Goal: Task Accomplishment & Management: Complete application form

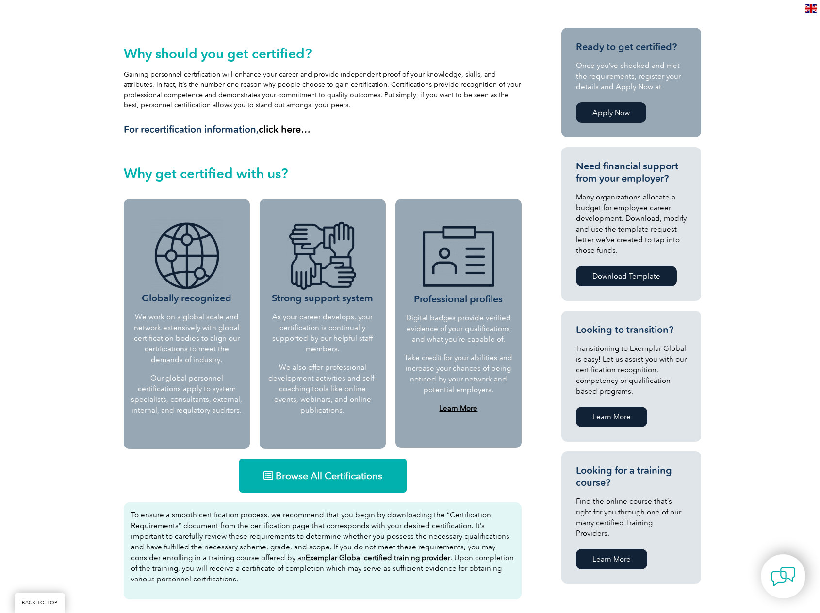
scroll to position [243, 0]
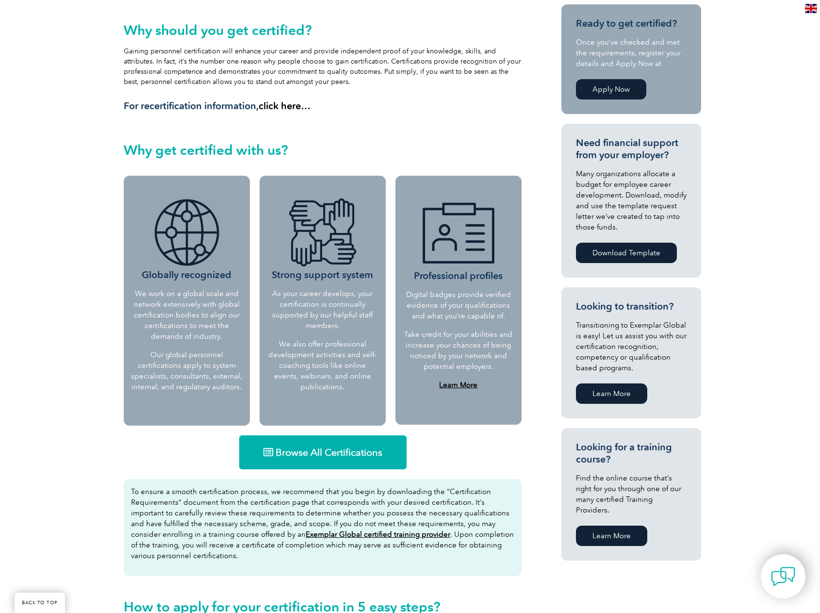
click at [349, 452] on span "Browse All Certifications" at bounding box center [329, 453] width 107 height 10
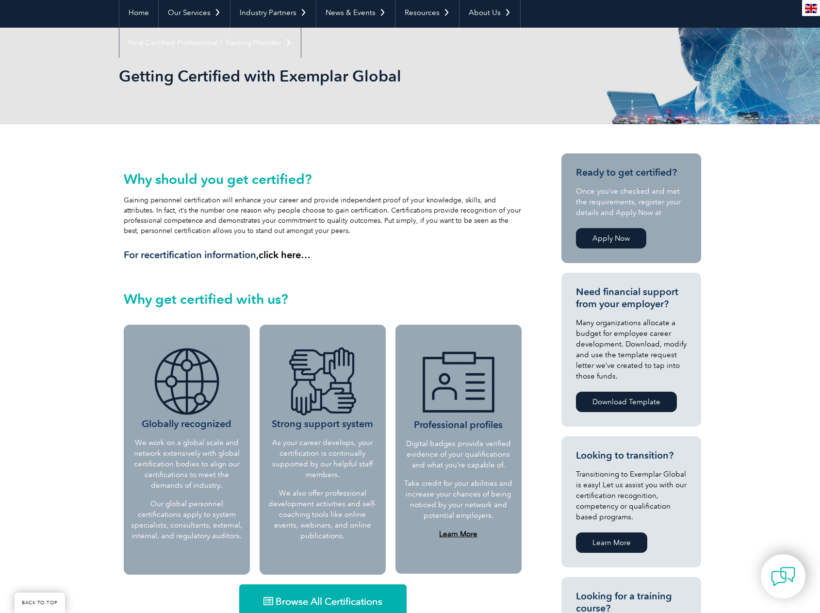
scroll to position [0, 0]
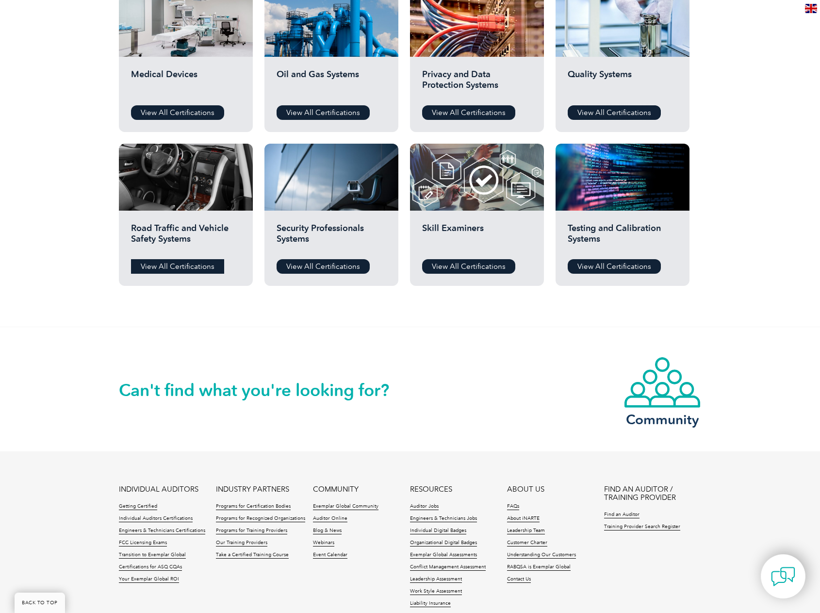
scroll to position [728, 0]
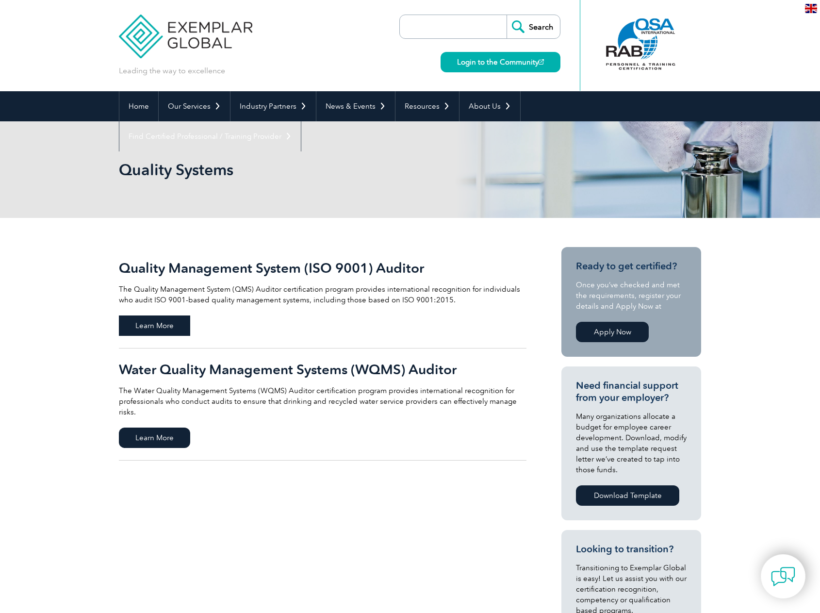
click at [160, 321] on span "Learn More" at bounding box center [154, 326] width 71 height 20
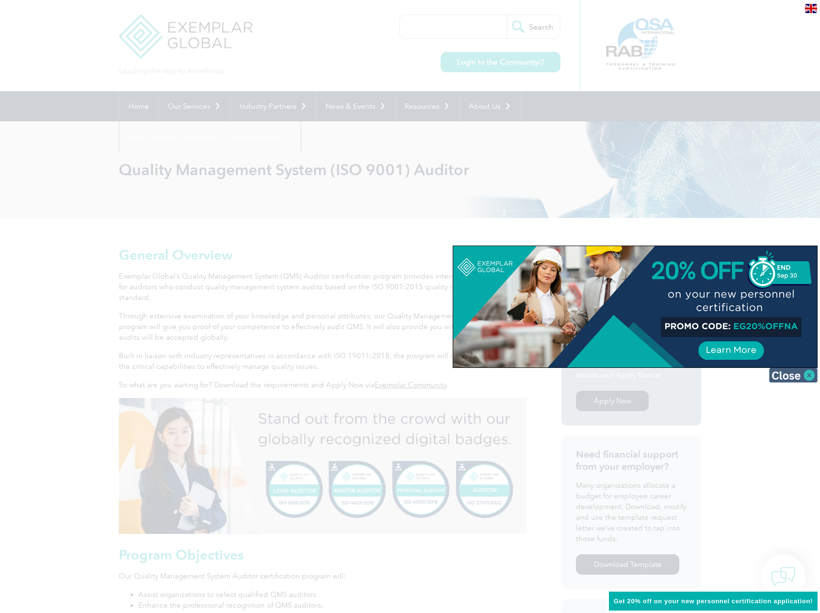
click at [790, 377] on img at bounding box center [793, 375] width 49 height 15
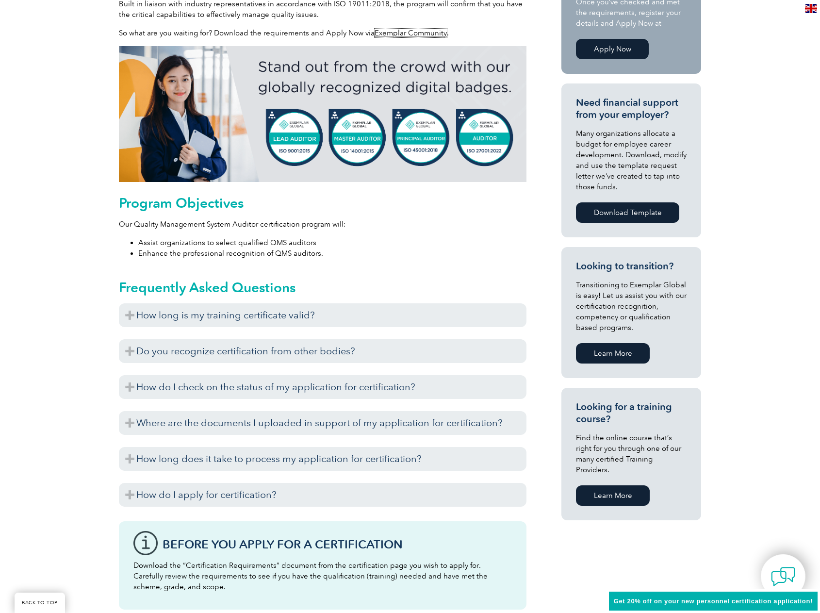
scroll to position [388, 0]
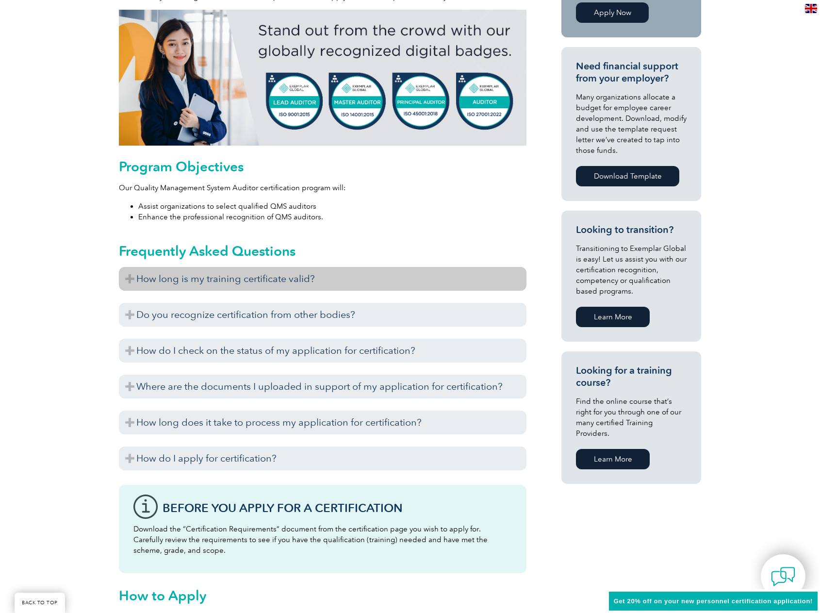
click at [199, 283] on h3 "How long is my training certificate valid?" at bounding box center [323, 279] width 408 height 24
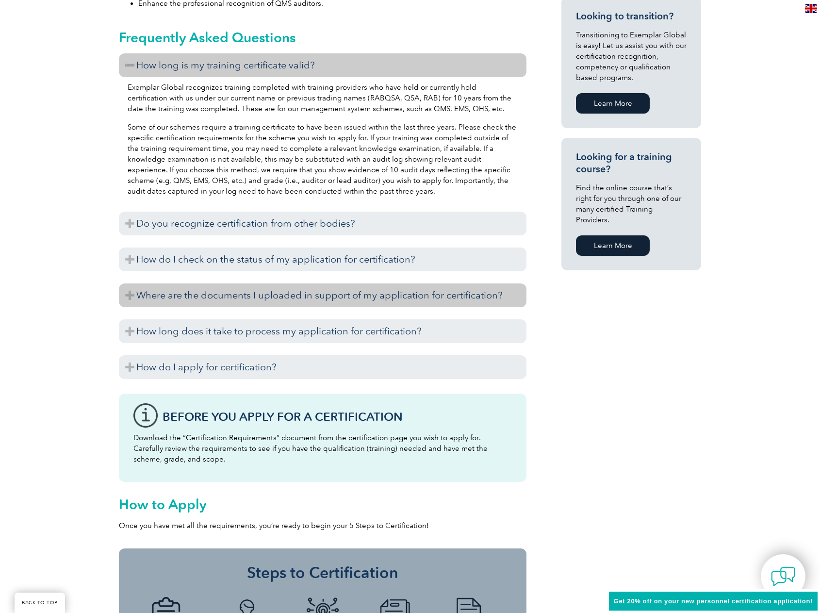
scroll to position [680, 0]
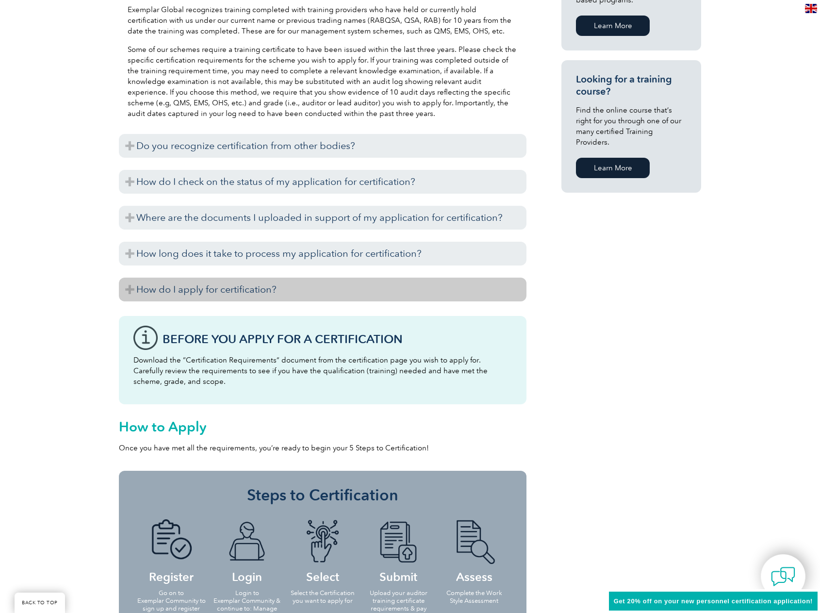
click at [215, 291] on h3 "How do I apply for certification?" at bounding box center [323, 290] width 408 height 24
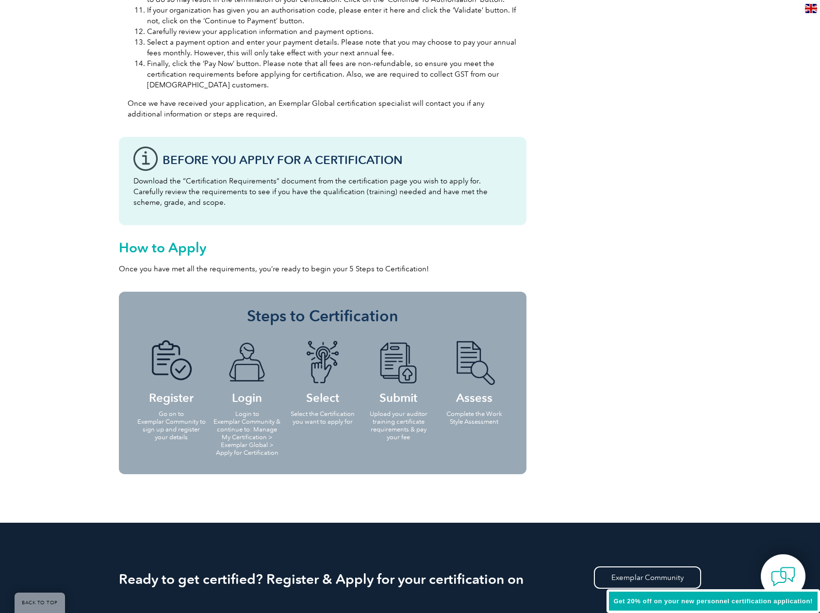
scroll to position [1311, 0]
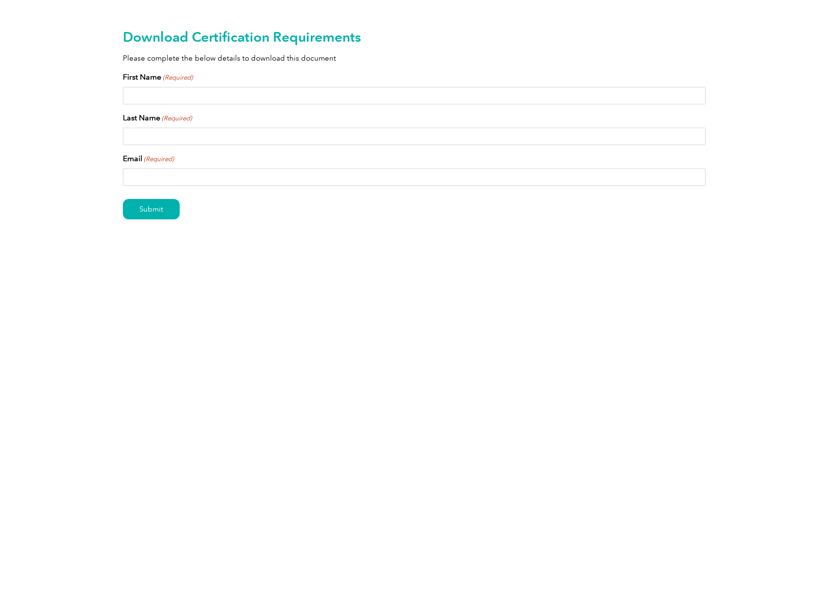
click at [333, 95] on input "First Name (Required)" at bounding box center [414, 95] width 583 height 17
click at [827, 0] on nordpass-autofill-portal at bounding box center [828, 0] width 0 height 0
type input "Yukhimenka"
type input "Sviatlana"
type input "syukhimenka@protonmail.com"
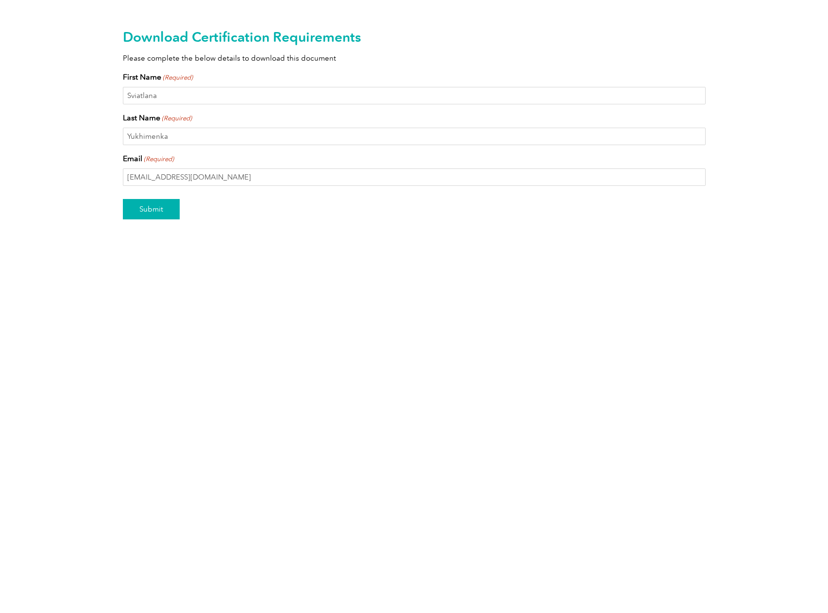
click at [149, 211] on input "Submit" at bounding box center [151, 209] width 57 height 20
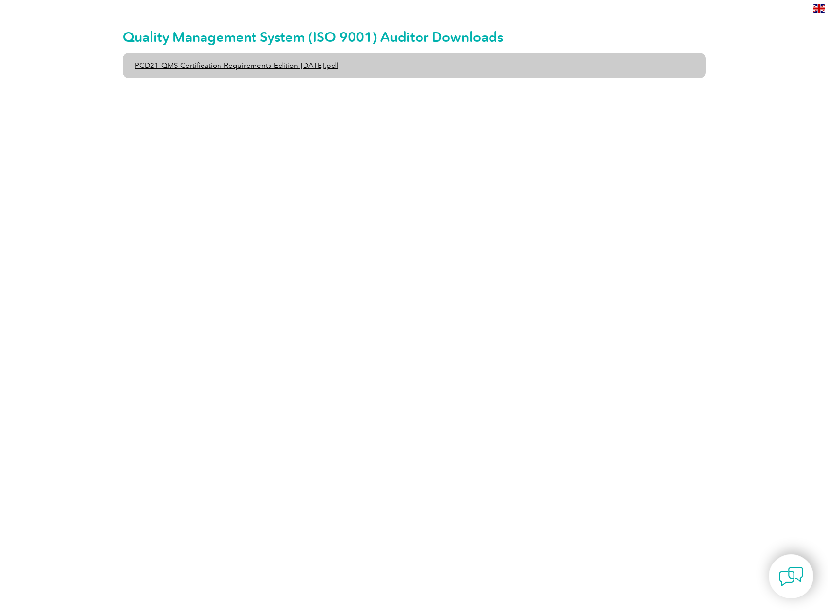
click at [289, 66] on link "PCD21-QMS-Certification-Requirements-Edition-2-April-2022.pdf" at bounding box center [414, 65] width 583 height 25
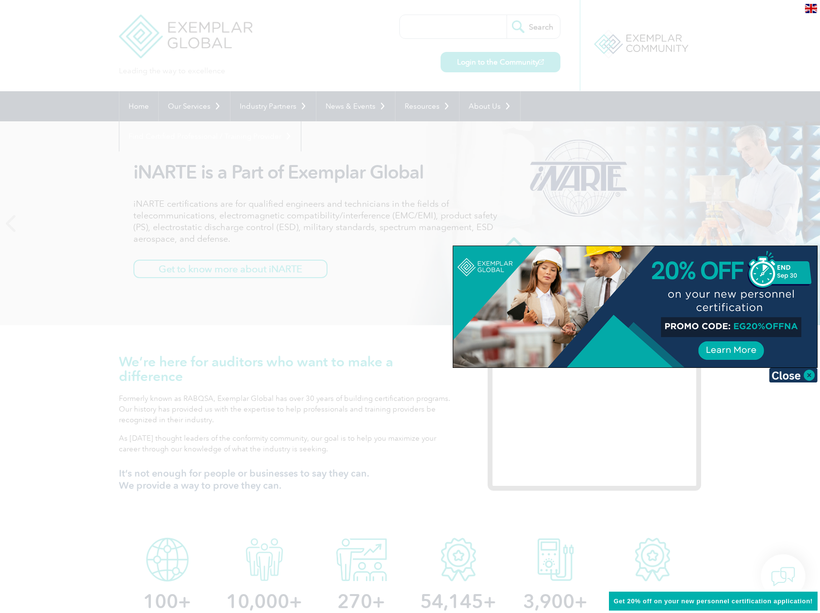
click at [730, 349] on div at bounding box center [635, 306] width 364 height 121
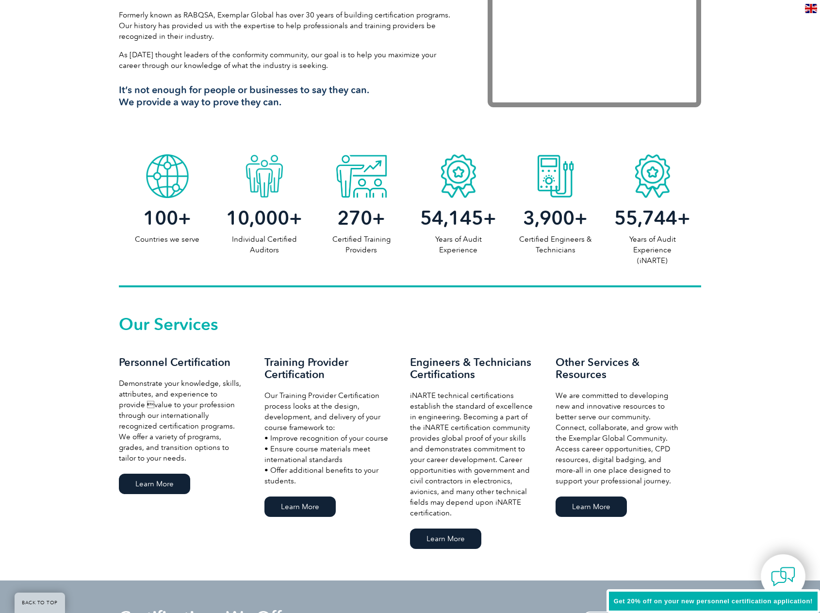
scroll to position [437, 0]
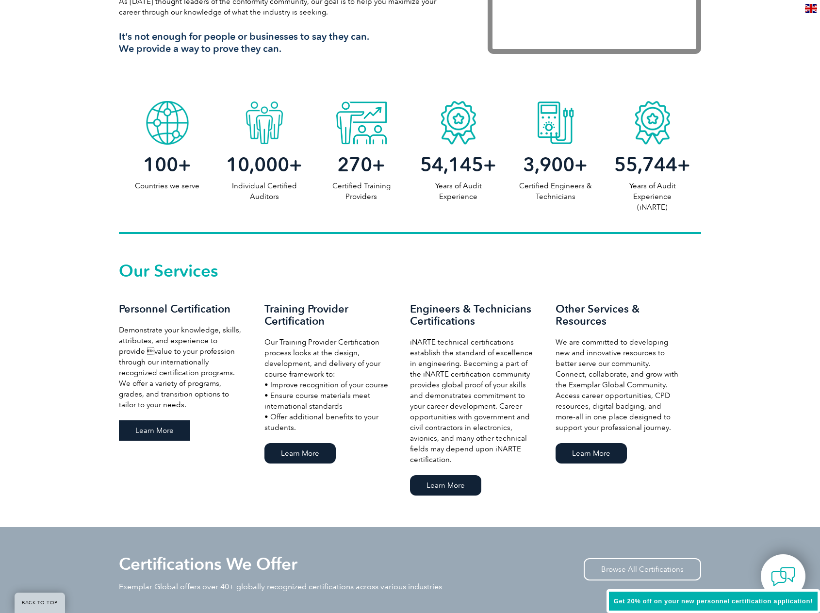
click at [153, 433] on link "Learn More" at bounding box center [154, 430] width 71 height 20
